Goal: Task Accomplishment & Management: Manage account settings

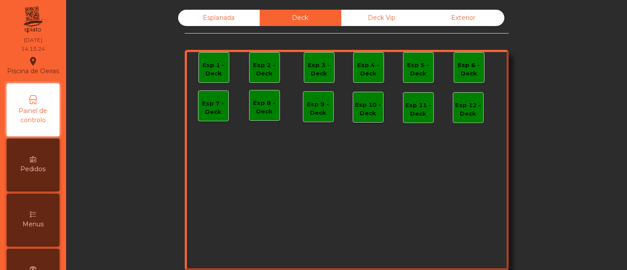
click at [356, 15] on div "Deck Vip" at bounding box center [382, 18] width 82 height 16
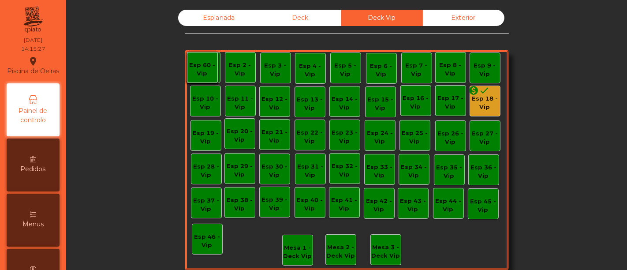
click at [484, 98] on div "Esp 18 - Vip" at bounding box center [485, 102] width 30 height 17
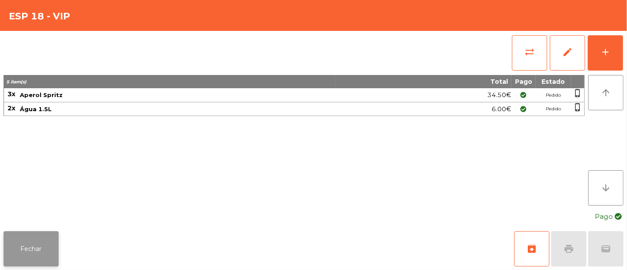
type input "********"
click at [34, 252] on button "Fechar" at bounding box center [31, 248] width 55 height 35
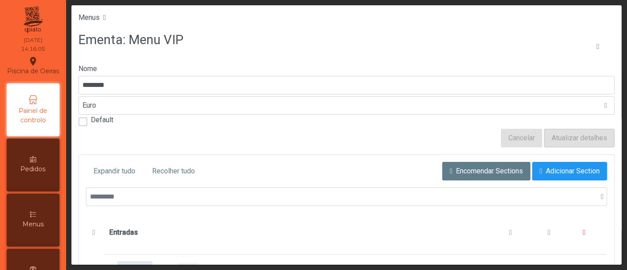
click at [44, 29] on img at bounding box center [33, 19] width 22 height 31
click at [39, 125] on span "Painel de controlo" at bounding box center [33, 115] width 49 height 19
